Goal: Transaction & Acquisition: Purchase product/service

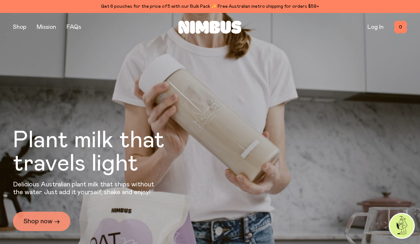
click at [40, 223] on link "Shop now →" at bounding box center [41, 221] width 57 height 19
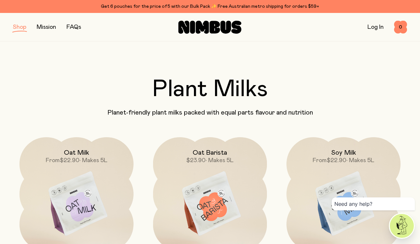
scroll to position [11, 0]
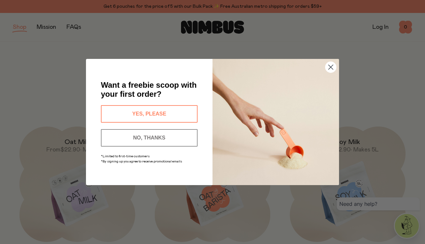
click at [171, 114] on button "YES, PLEASE" at bounding box center [149, 114] width 97 height 18
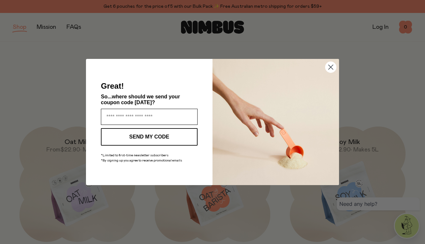
click at [142, 119] on input "Enter your email address" at bounding box center [149, 117] width 97 height 16
type input "**********"
click at [161, 134] on button "SEND MY CODE" at bounding box center [149, 137] width 97 height 18
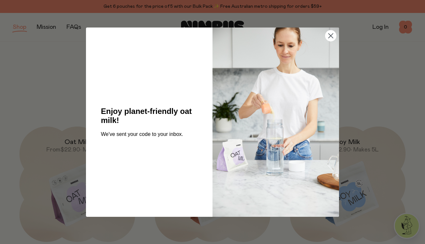
click at [335, 35] on circle "Close dialog" at bounding box center [330, 35] width 11 height 11
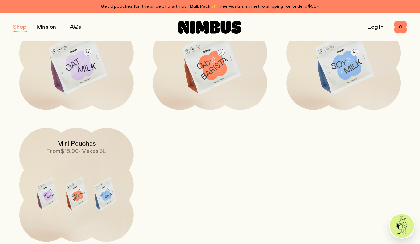
scroll to position [82, 0]
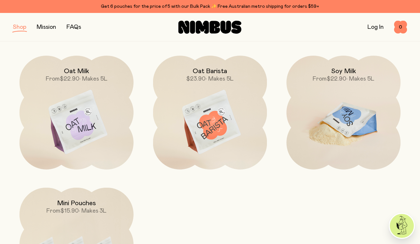
click at [355, 107] on img at bounding box center [343, 123] width 114 height 134
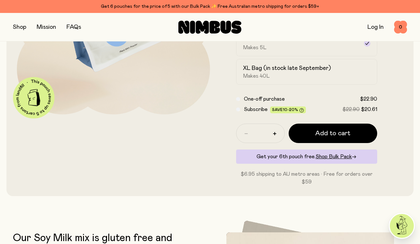
scroll to position [141, 0]
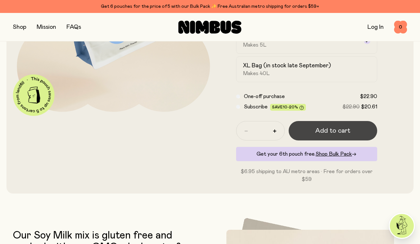
click at [340, 131] on span "Add to cart" at bounding box center [332, 130] width 35 height 9
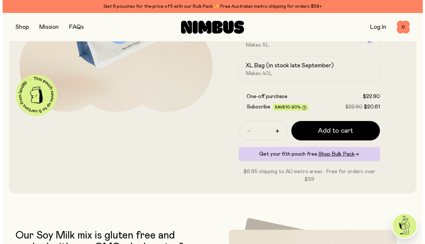
scroll to position [0, 0]
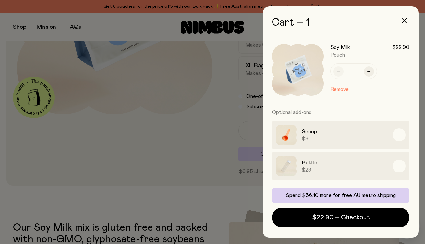
click at [203, 150] on div at bounding box center [212, 122] width 425 height 244
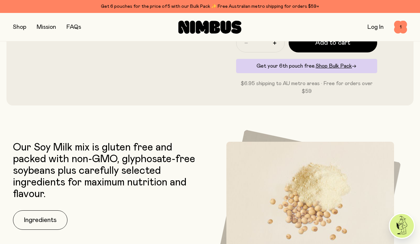
scroll to position [344, 0]
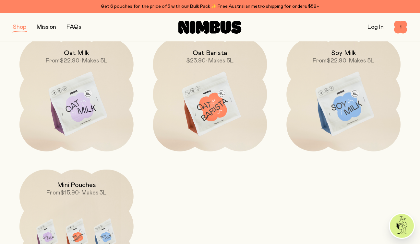
scroll to position [102, 0]
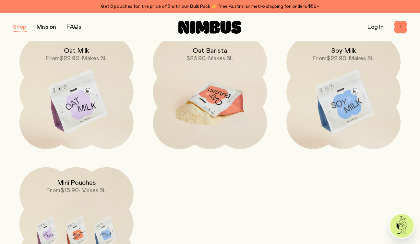
click at [213, 86] on img at bounding box center [210, 102] width 114 height 134
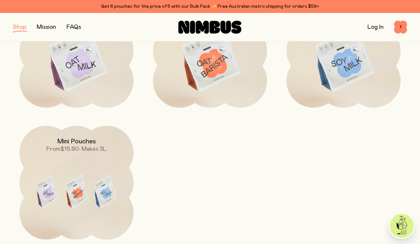
scroll to position [141, 0]
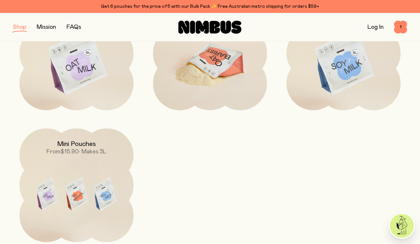
click at [236, 67] on img at bounding box center [210, 63] width 114 height 134
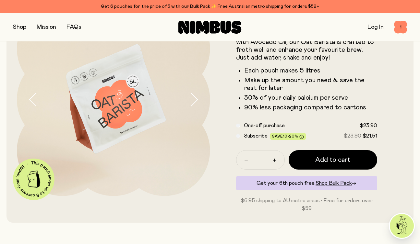
scroll to position [60, 0]
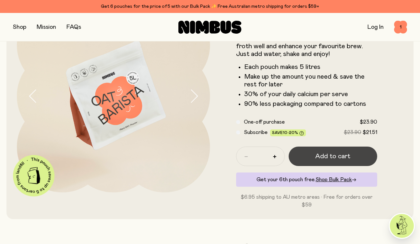
click at [332, 157] on span "Add to cart" at bounding box center [332, 156] width 35 height 9
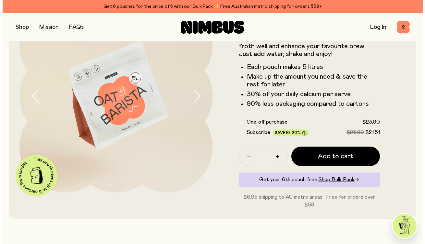
scroll to position [0, 0]
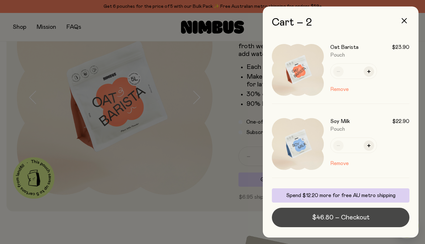
click at [347, 218] on span "$46.80 – Checkout" at bounding box center [340, 217] width 57 height 9
